Goal: Task Accomplishment & Management: Manage account settings

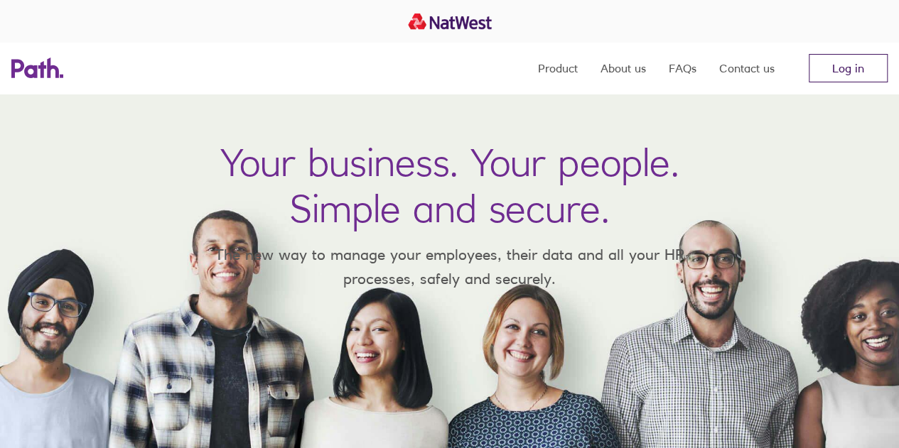
click at [838, 72] on link "Log in" at bounding box center [848, 68] width 79 height 28
click at [838, 70] on link "Log in" at bounding box center [848, 68] width 79 height 28
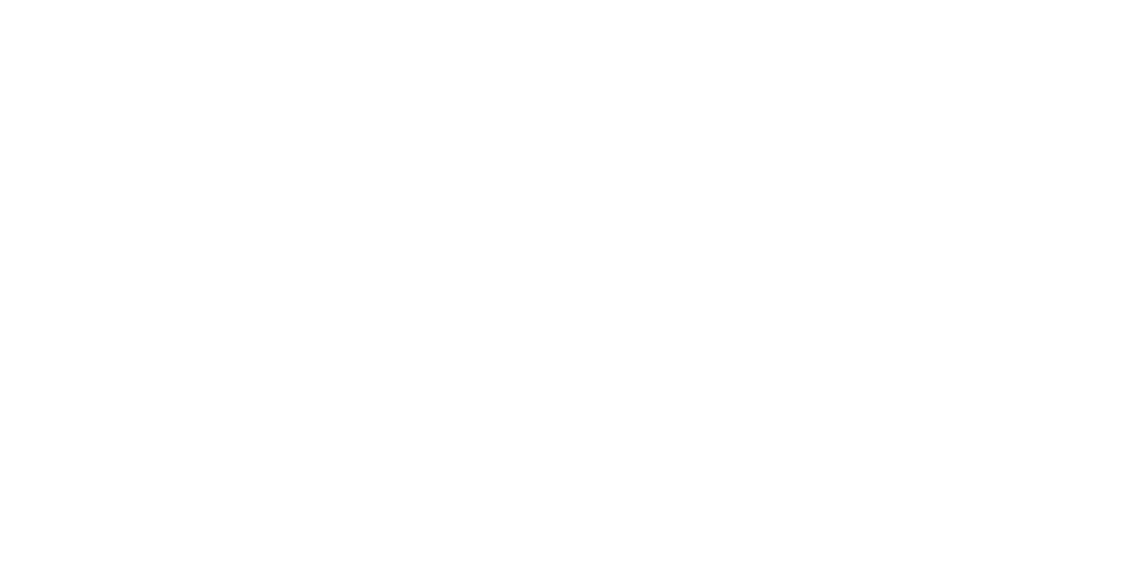
click at [312, 66] on div at bounding box center [568, 280] width 1137 height 561
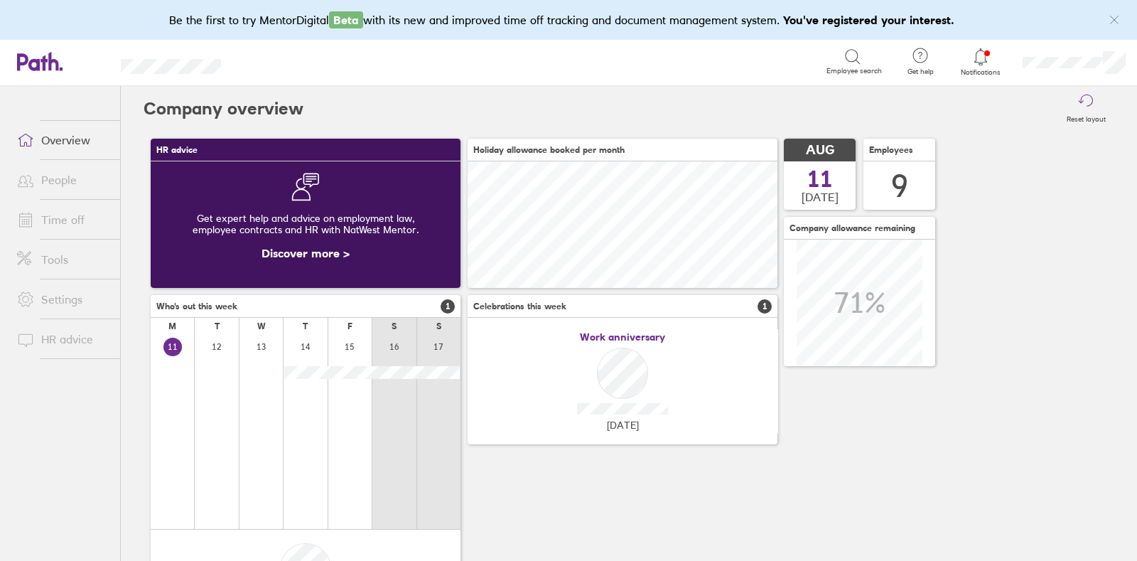
scroll to position [126, 309]
click at [64, 218] on link "Time off" at bounding box center [63, 219] width 114 height 28
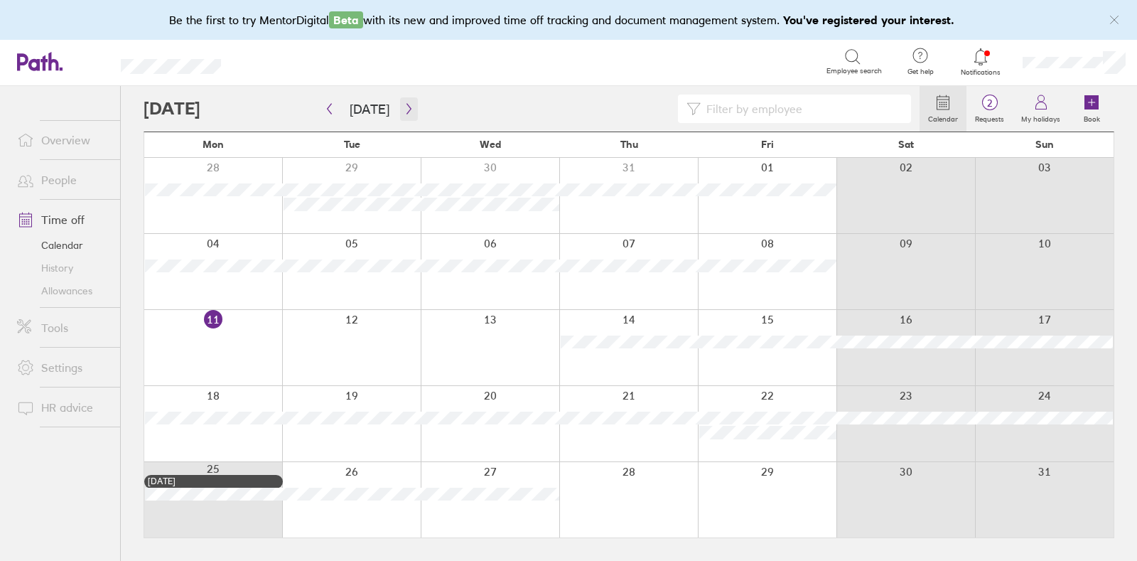
click at [407, 107] on icon "button" at bounding box center [409, 108] width 11 height 11
